Goal: Task Accomplishment & Management: Use online tool/utility

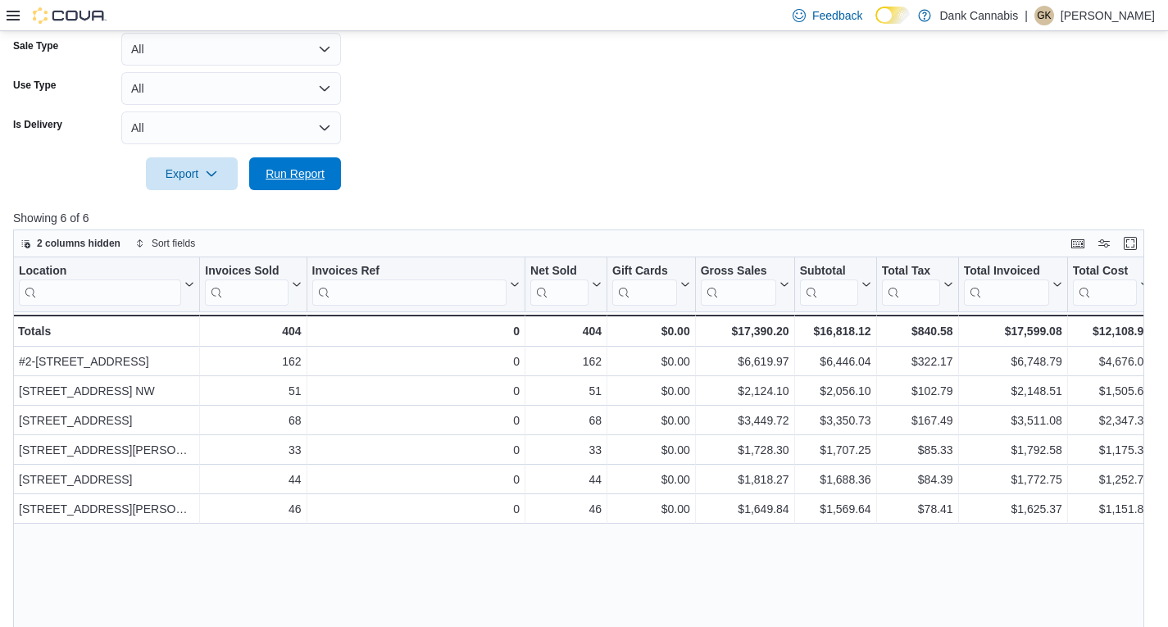
click at [310, 176] on span "Run Report" at bounding box center [295, 174] width 59 height 16
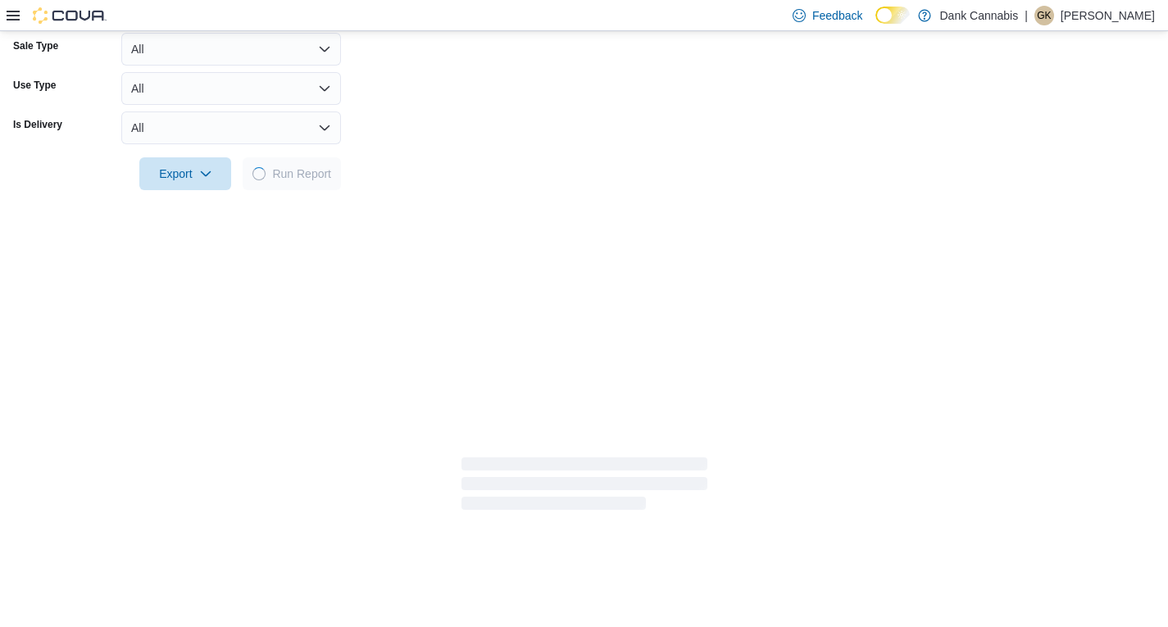
scroll to position [410, 0]
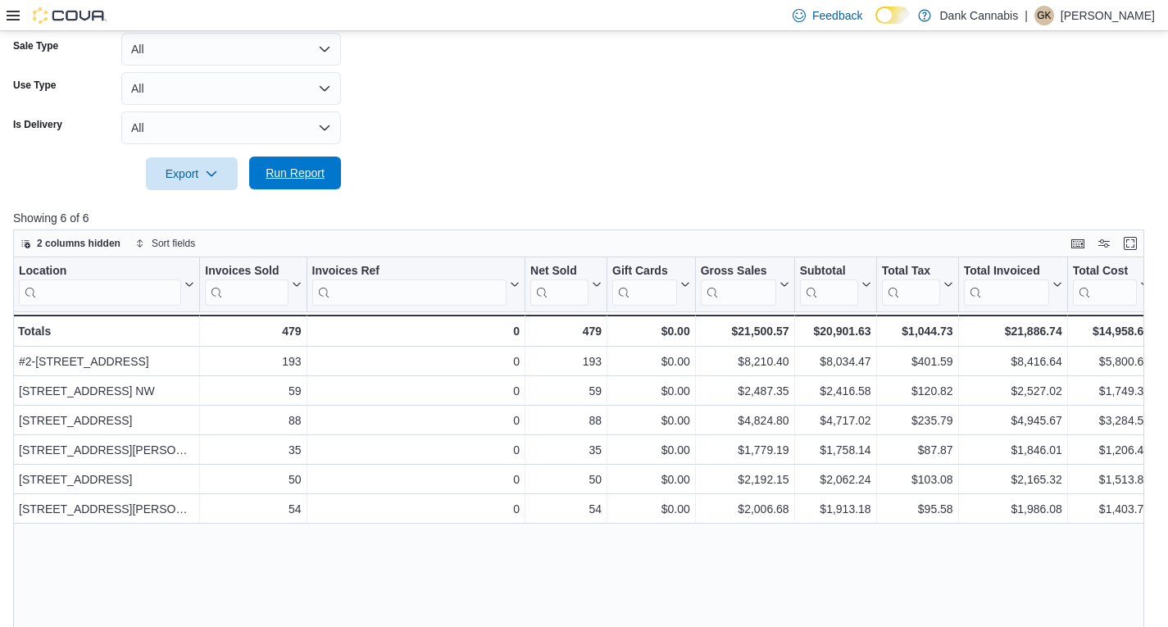
click at [325, 172] on span "Run Report" at bounding box center [295, 173] width 72 height 33
click at [288, 173] on span "Run Report" at bounding box center [295, 173] width 59 height 16
click at [306, 174] on span "Run Report" at bounding box center [295, 173] width 59 height 16
click at [313, 172] on span "Run Report" at bounding box center [295, 173] width 59 height 16
click at [300, 163] on span "Run Report" at bounding box center [295, 173] width 72 height 33
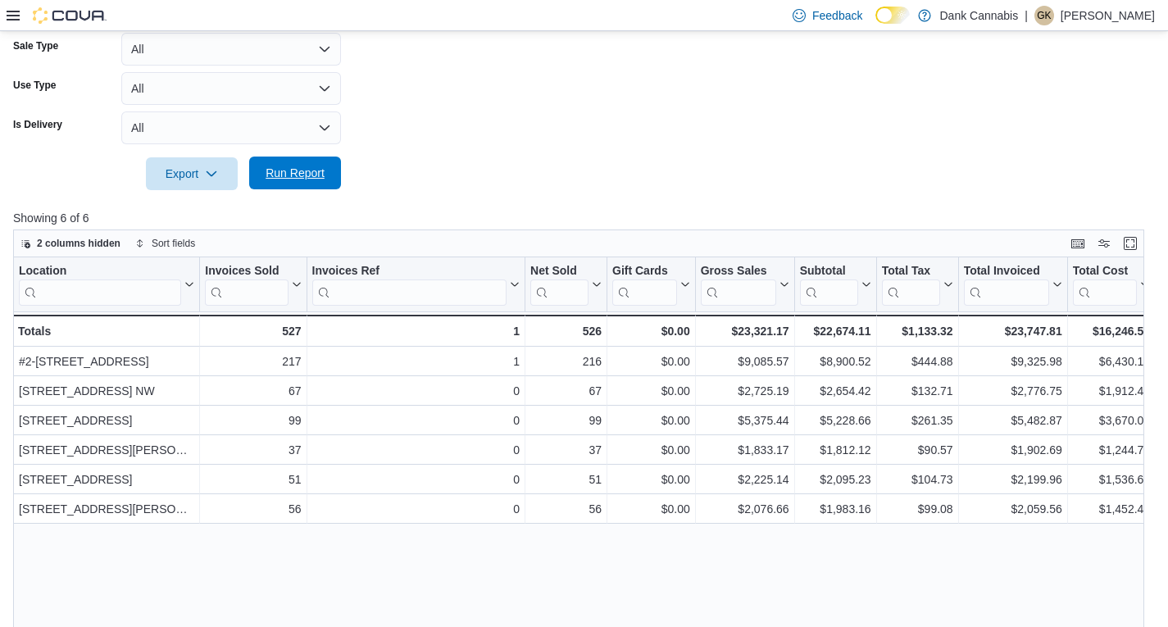
click at [302, 170] on span "Run Report" at bounding box center [295, 173] width 59 height 16
click at [309, 178] on span "Run Report" at bounding box center [295, 173] width 59 height 16
click at [285, 176] on span "Run Report" at bounding box center [295, 173] width 59 height 16
click at [304, 166] on span "Run Report" at bounding box center [295, 173] width 72 height 33
click at [314, 176] on span "Run Report" at bounding box center [295, 173] width 59 height 16
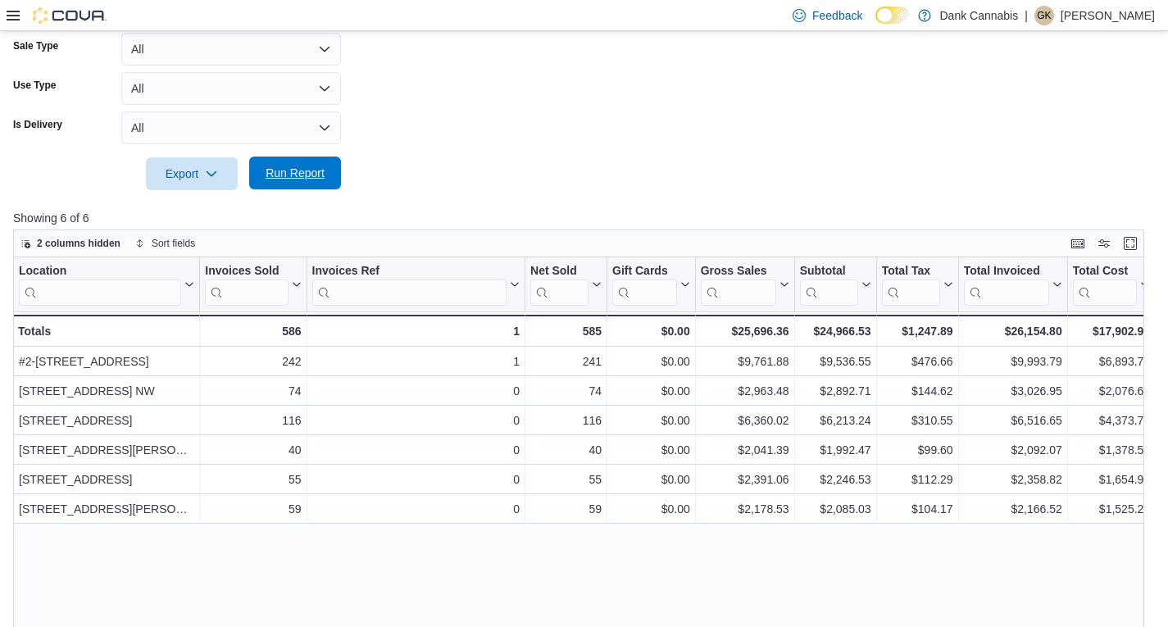
click at [277, 169] on span "Run Report" at bounding box center [295, 173] width 59 height 16
click at [274, 179] on span "Run Report" at bounding box center [295, 173] width 59 height 16
click at [300, 170] on span "Run Report" at bounding box center [295, 173] width 59 height 16
click at [279, 176] on span "Run Report" at bounding box center [295, 173] width 59 height 16
click at [289, 172] on span "Run Report" at bounding box center [295, 173] width 59 height 16
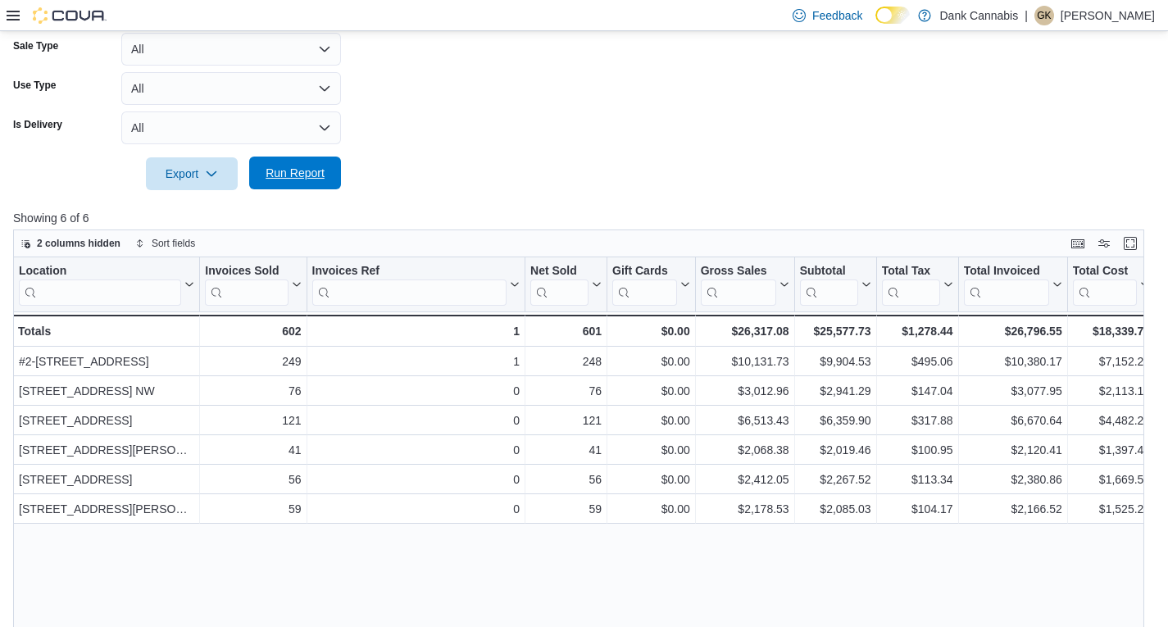
click at [298, 175] on span "Run Report" at bounding box center [295, 173] width 59 height 16
